Goal: Information Seeking & Learning: Check status

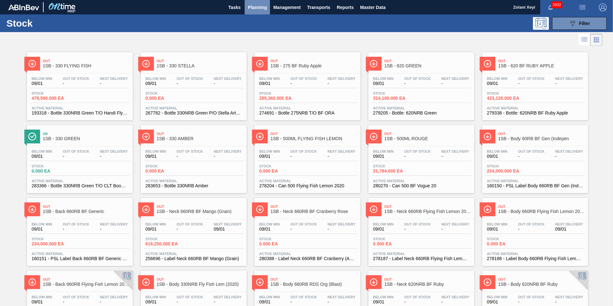
click at [258, 6] on span "Planning" at bounding box center [257, 8] width 19 height 8
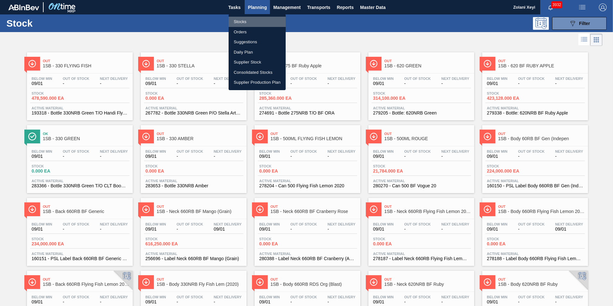
click at [241, 21] on li "Stocks" at bounding box center [257, 22] width 57 height 10
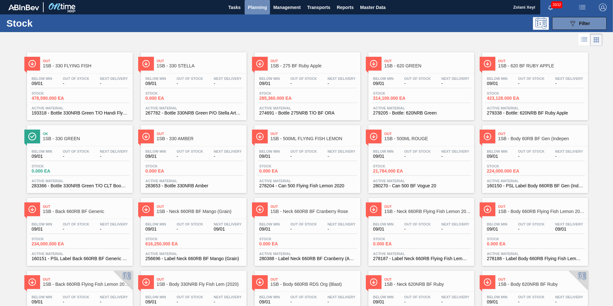
click at [259, 7] on span "Planning" at bounding box center [257, 8] width 19 height 8
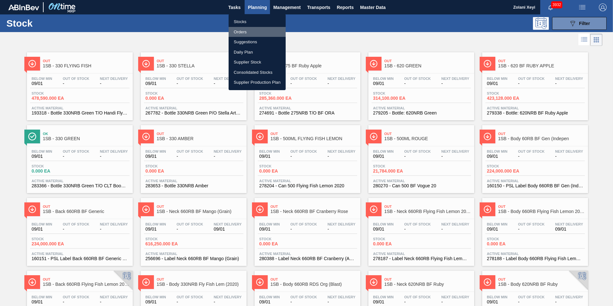
click at [244, 31] on li "Orders" at bounding box center [257, 32] width 57 height 10
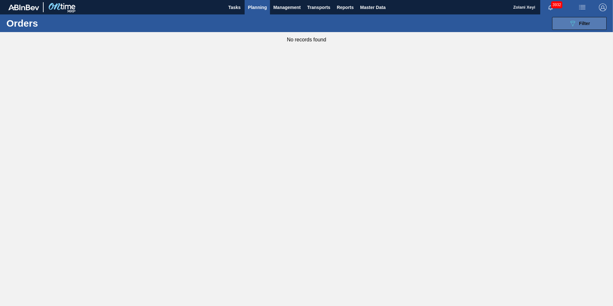
click at [568, 22] on button "089F7B8B-B2A5-4AFE-B5C0-19BA573D28AC Filter" at bounding box center [579, 23] width 55 height 13
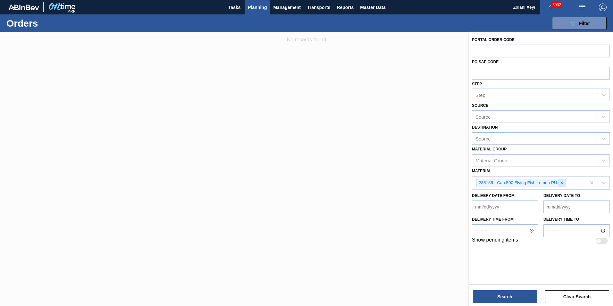
click at [562, 182] on icon at bounding box center [562, 183] width 4 height 4
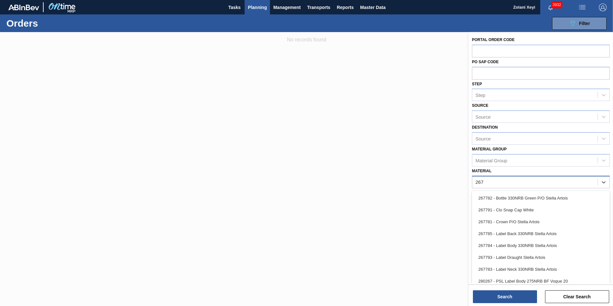
type input "2677"
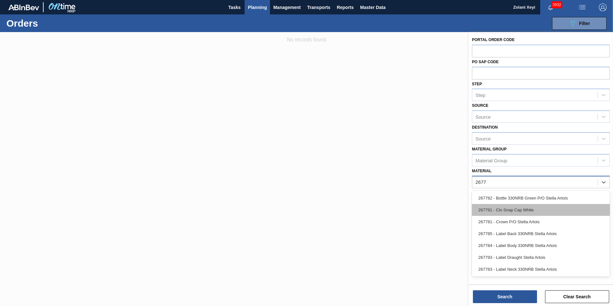
click at [521, 209] on div "267791 - Clo Snap Cap White" at bounding box center [541, 210] width 138 height 12
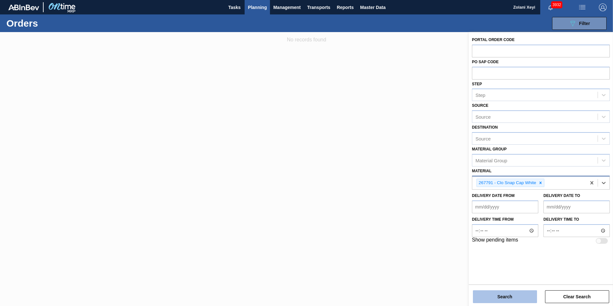
click at [514, 295] on button "Search" at bounding box center [505, 296] width 64 height 13
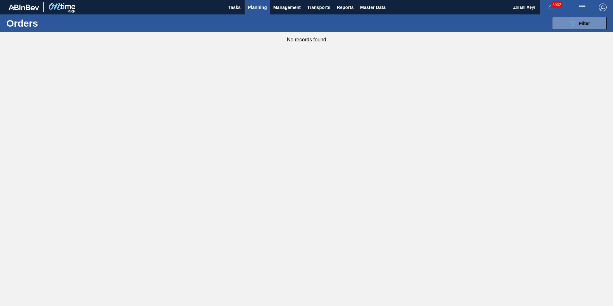
click at [257, 7] on span "Planning" at bounding box center [257, 8] width 19 height 8
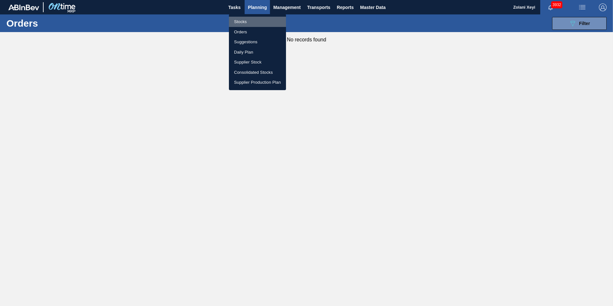
click at [241, 21] on li "Stocks" at bounding box center [257, 22] width 57 height 10
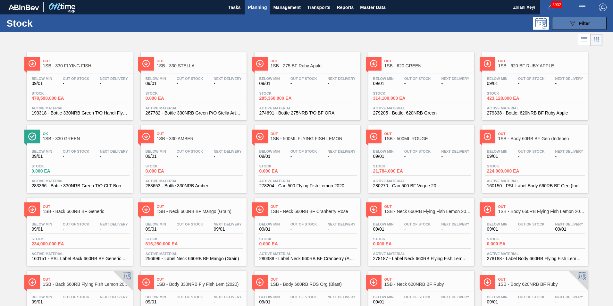
click at [572, 22] on icon "089F7B8B-B2A5-4AFE-B5C0-19BA573D28AC" at bounding box center [573, 24] width 8 height 8
